Goal: Check status: Check status

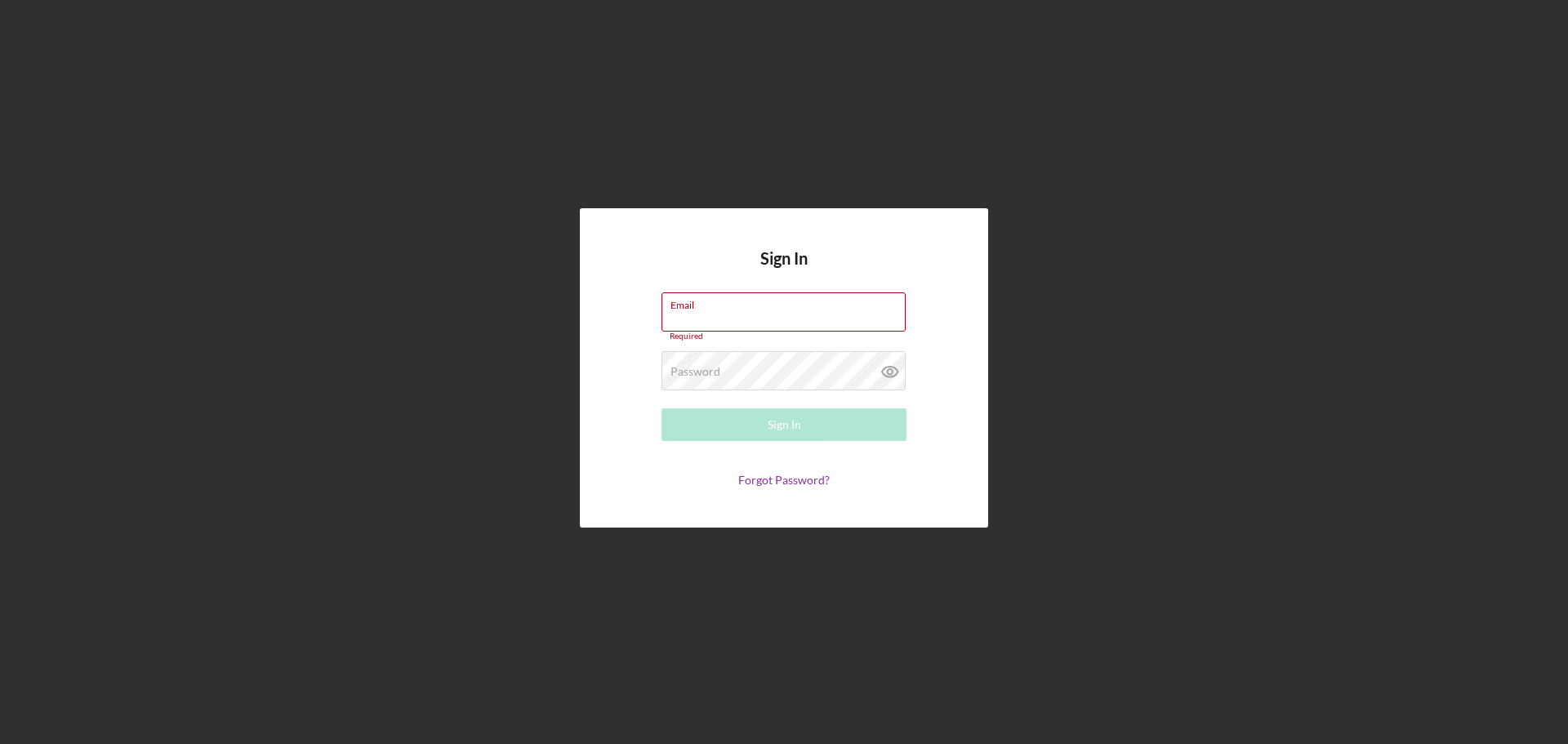
type input "[EMAIL_ADDRESS][DOMAIN_NAME]"
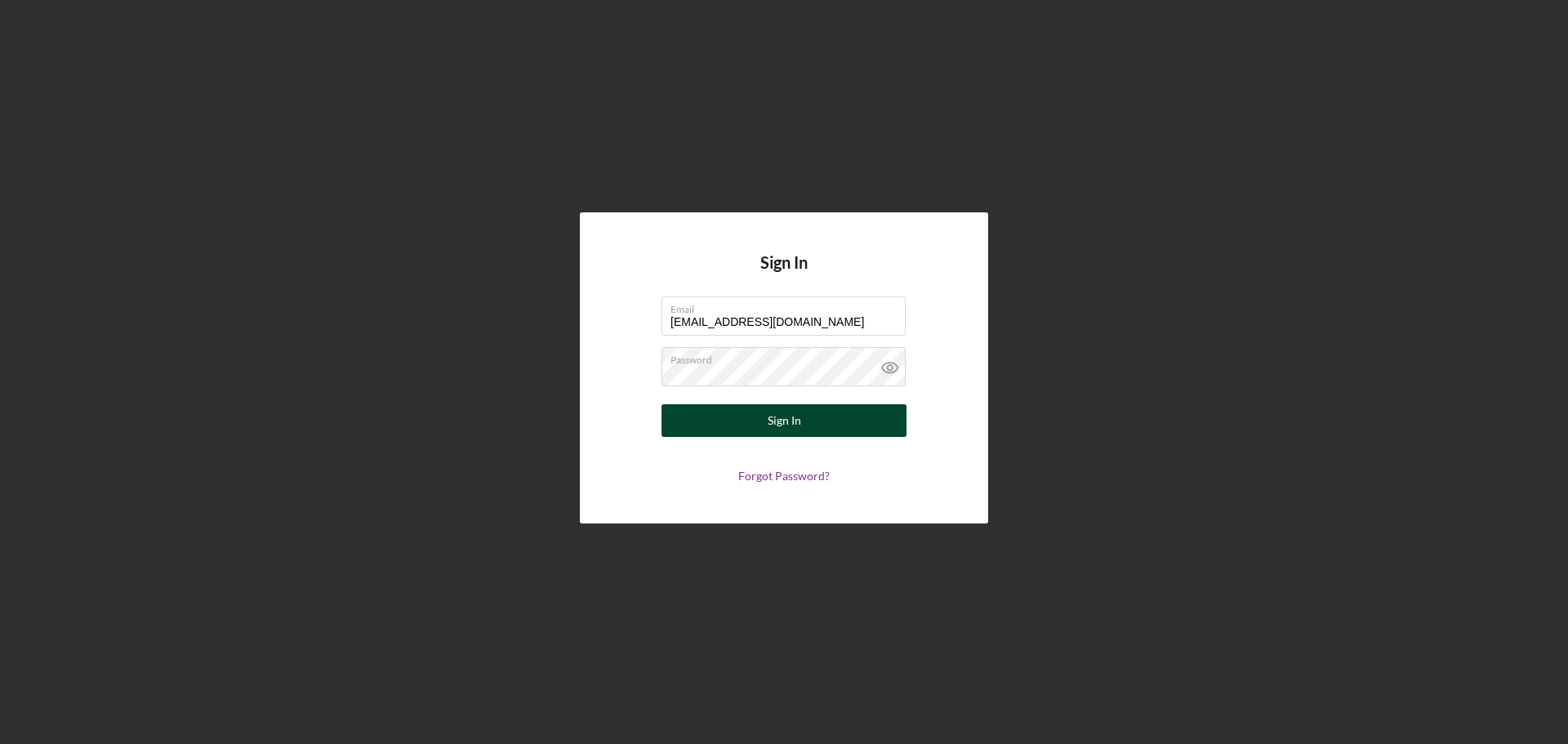
click at [784, 418] on div "Sign In" at bounding box center [784, 420] width 34 height 33
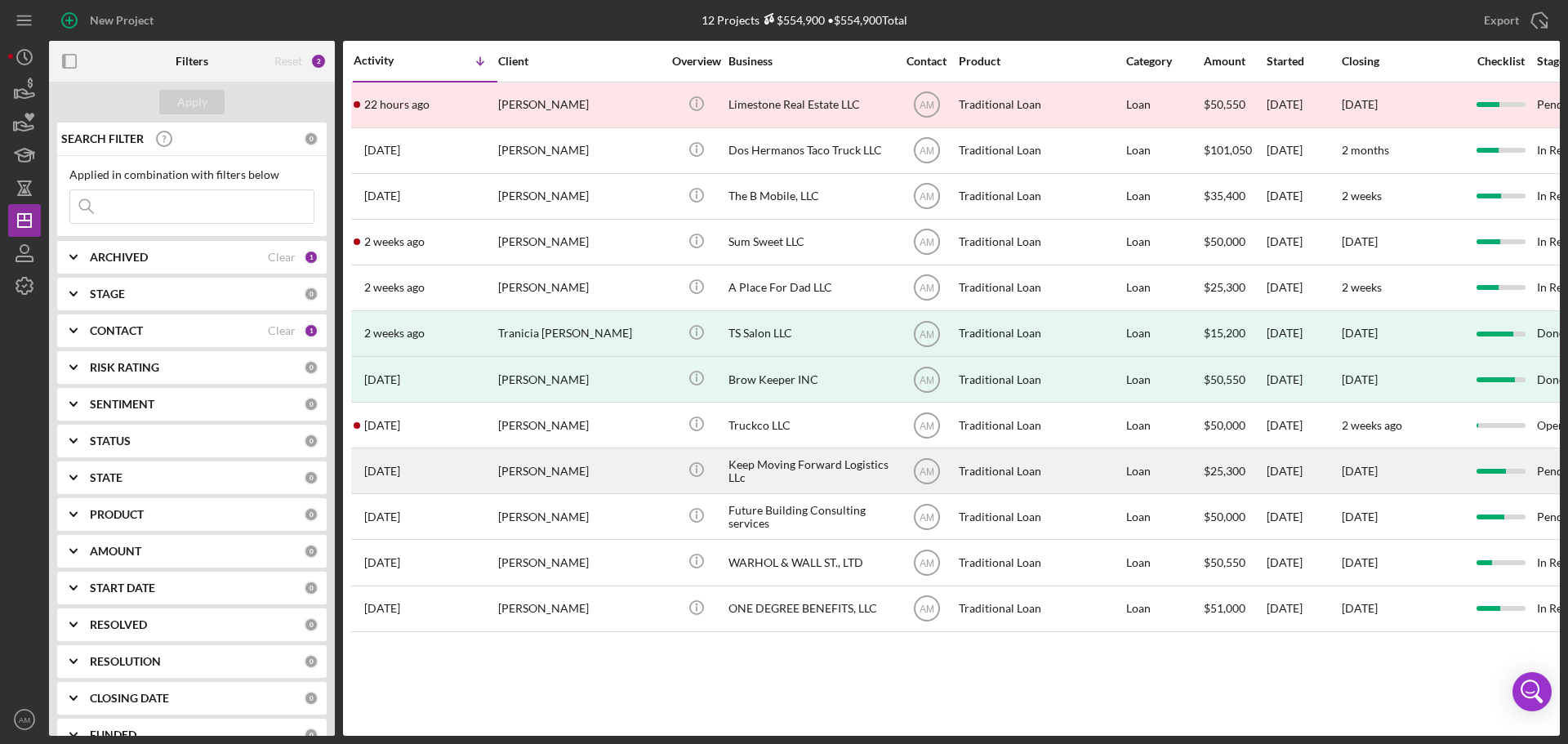
click at [583, 472] on div "[PERSON_NAME]" at bounding box center [580, 471] width 163 height 44
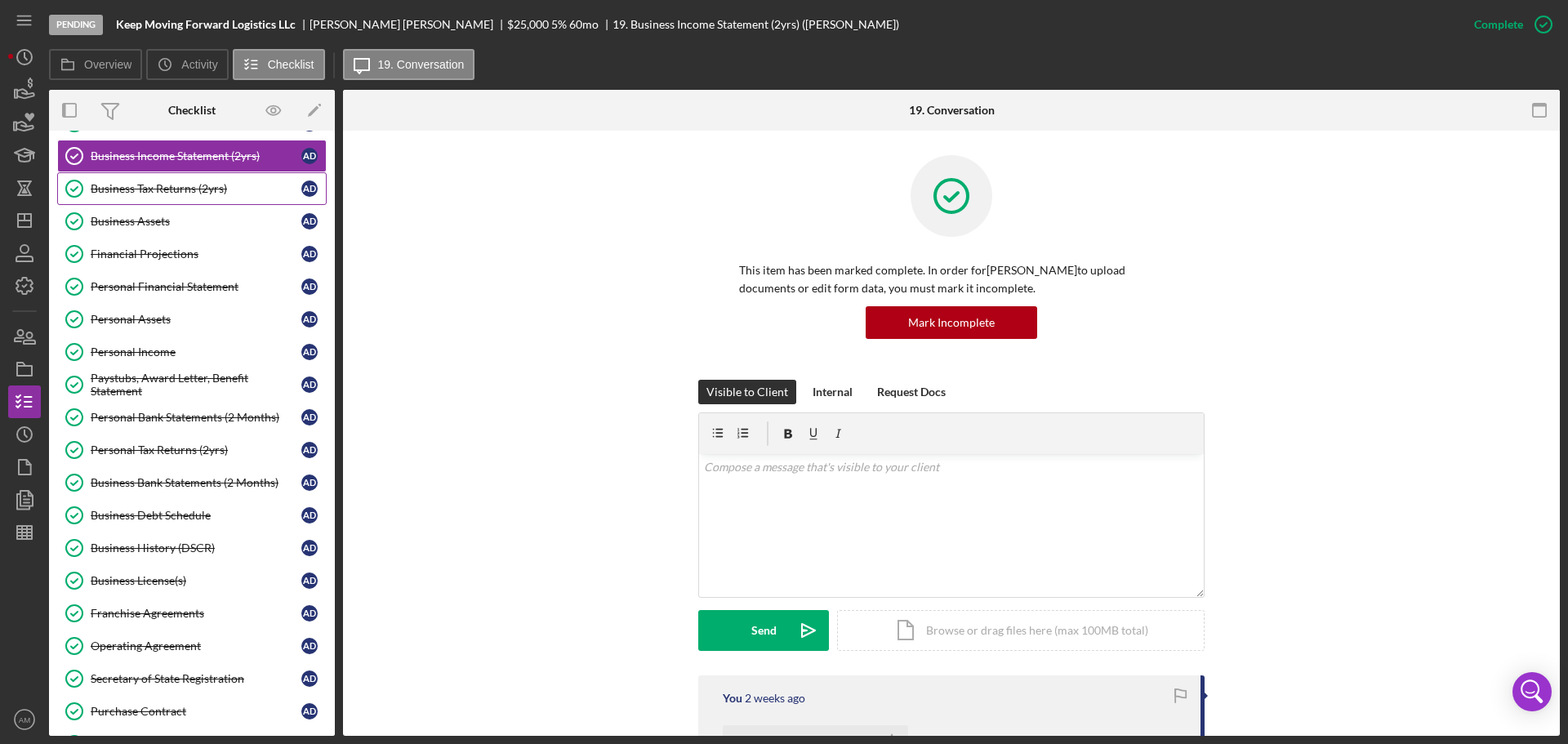
scroll to position [245, 0]
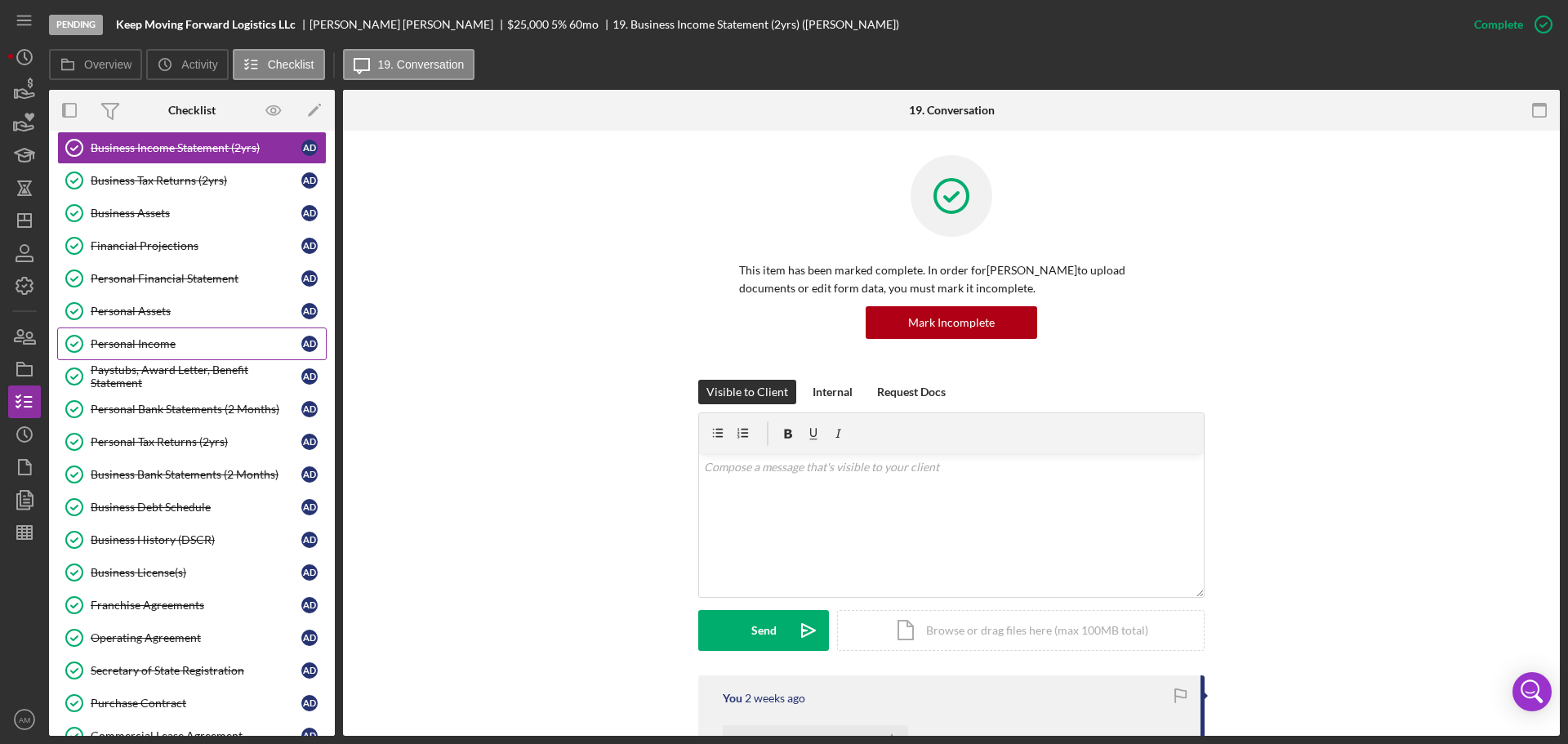
click at [150, 341] on div "Personal Income" at bounding box center [196, 344] width 211 height 13
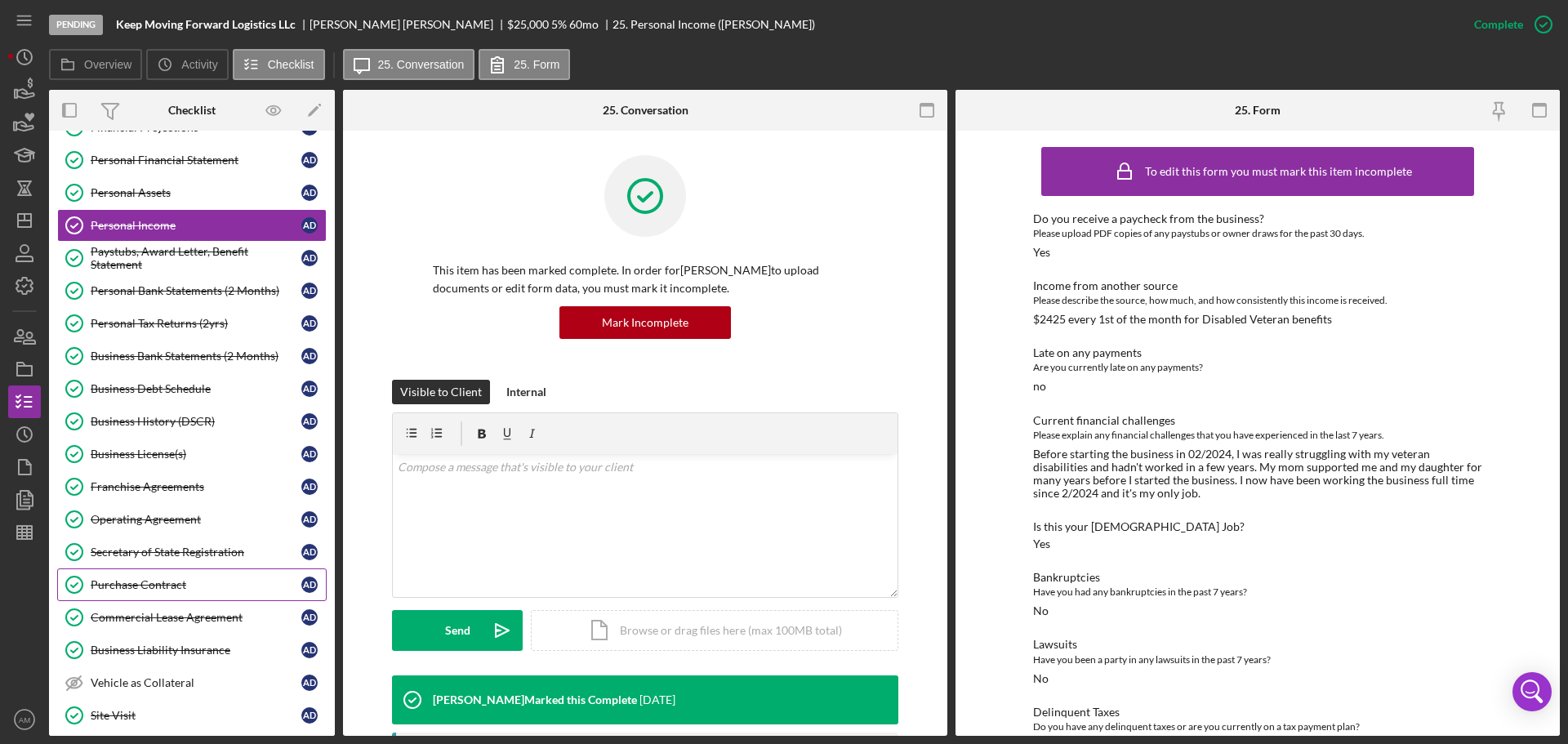
scroll to position [327, 0]
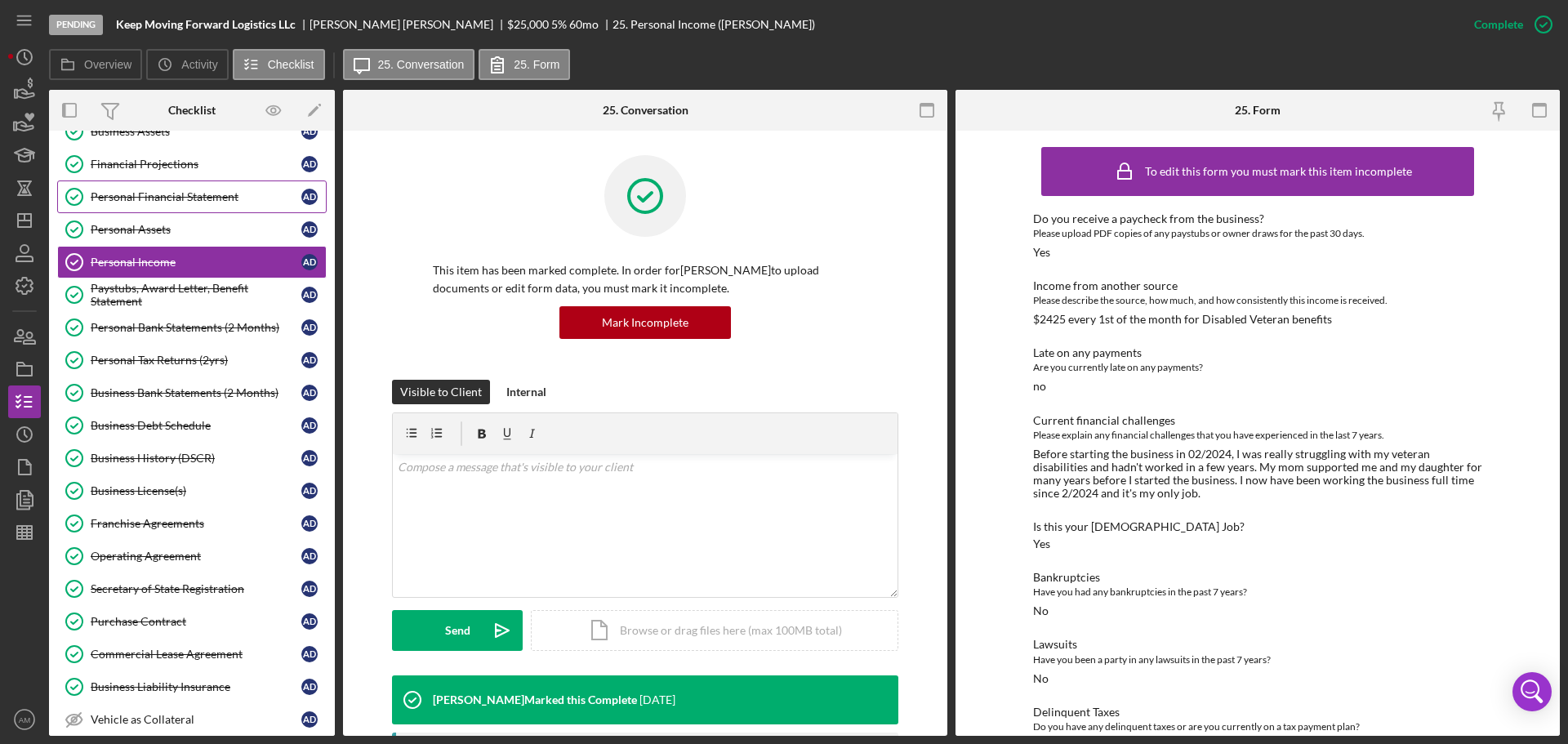
click at [143, 192] on div "Personal Financial Statement" at bounding box center [196, 197] width 211 height 13
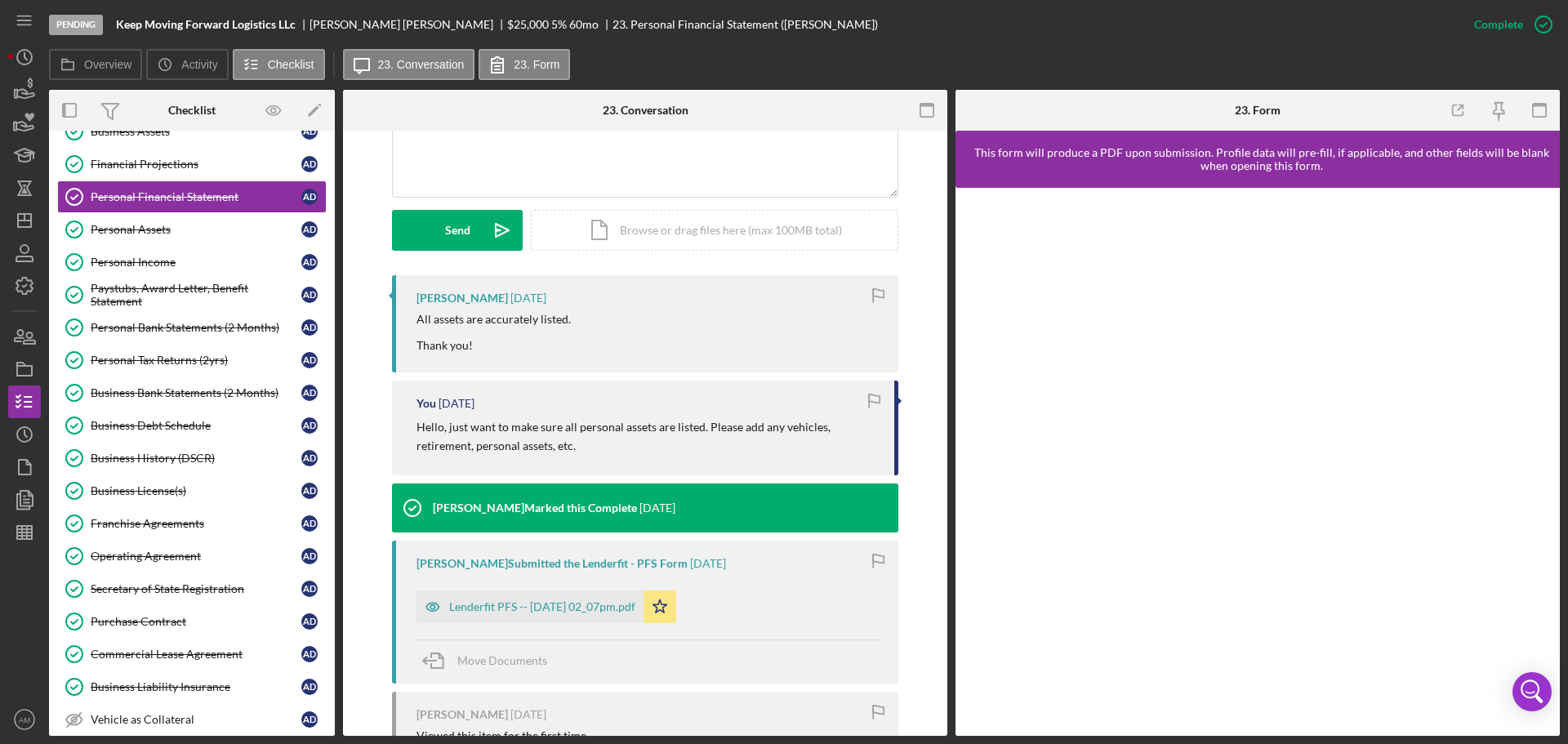
scroll to position [408, 0]
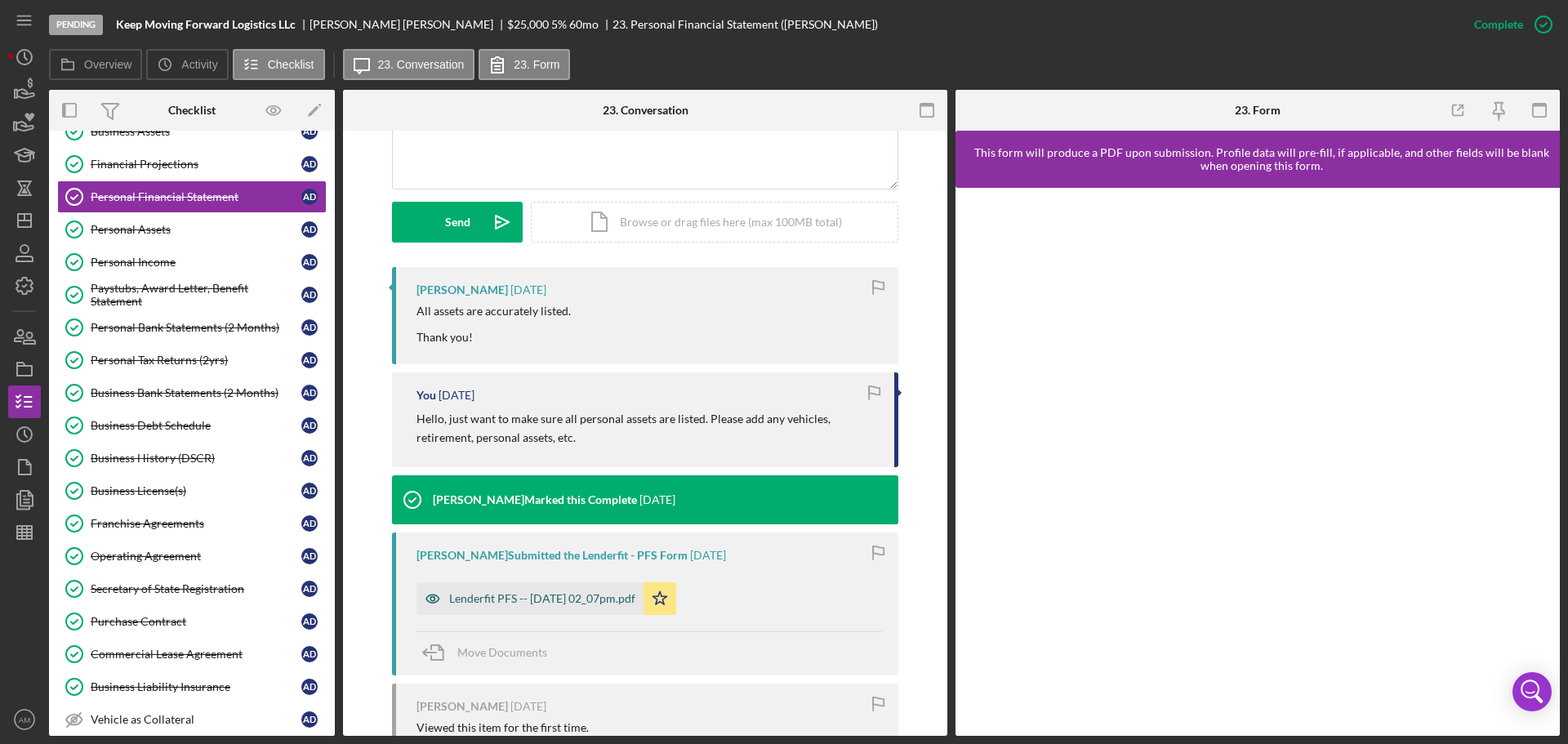
click at [561, 596] on div "Lenderfit PFS -- [DATE] 02_07pm.pdf" at bounding box center [542, 598] width 187 height 13
